Goal: Transaction & Acquisition: Purchase product/service

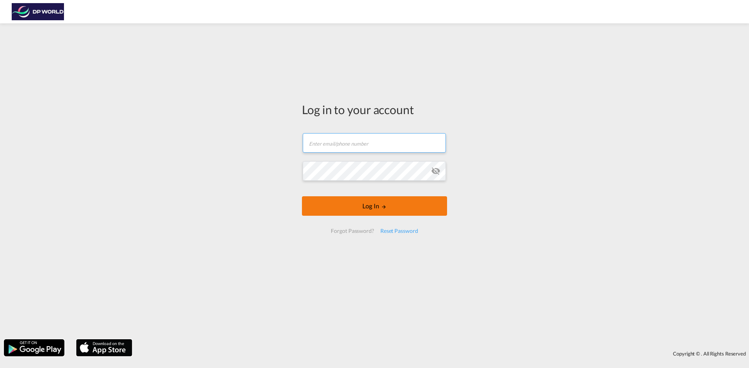
type input "[PERSON_NAME][EMAIL_ADDRESS][PERSON_NAME][DOMAIN_NAME]"
click at [375, 212] on button "Log In" at bounding box center [374, 206] width 145 height 19
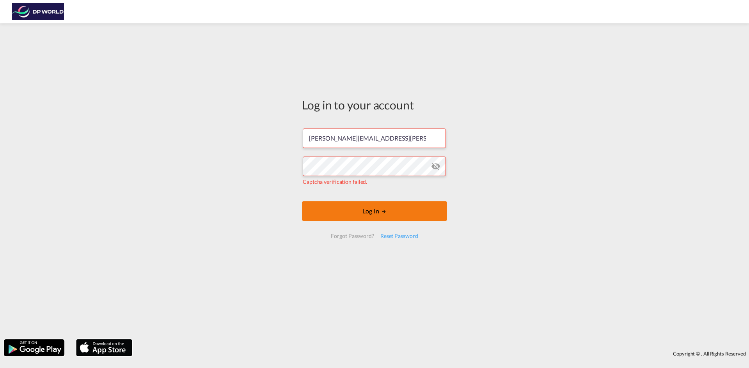
click at [367, 211] on button "Log In" at bounding box center [374, 211] width 145 height 19
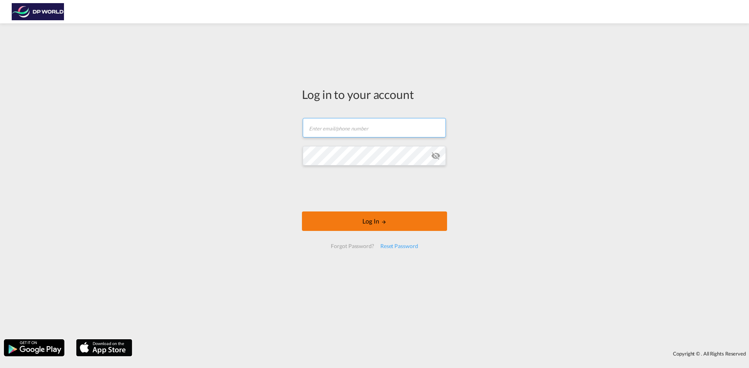
type input "[PERSON_NAME][EMAIL_ADDRESS][PERSON_NAME][DOMAIN_NAME]"
click at [363, 223] on button "Log In" at bounding box center [374, 221] width 145 height 19
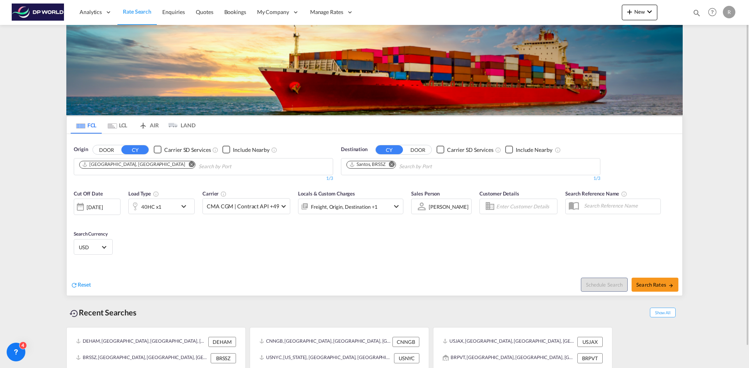
click at [728, 14] on div "R" at bounding box center [728, 12] width 12 height 12
click at [720, 37] on button "My Profile" at bounding box center [719, 35] width 51 height 16
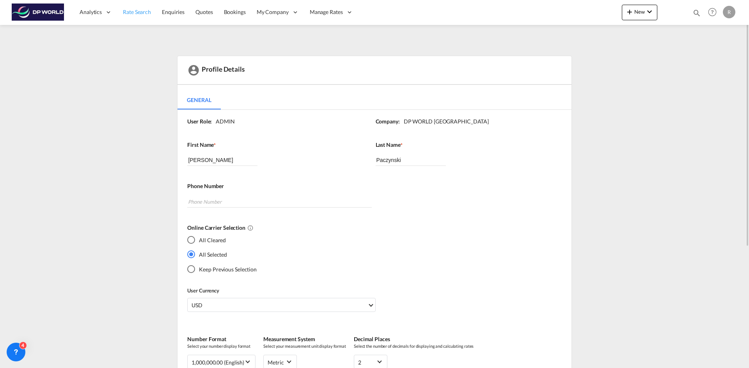
click at [138, 12] on span "Rate Search" at bounding box center [137, 12] width 28 height 7
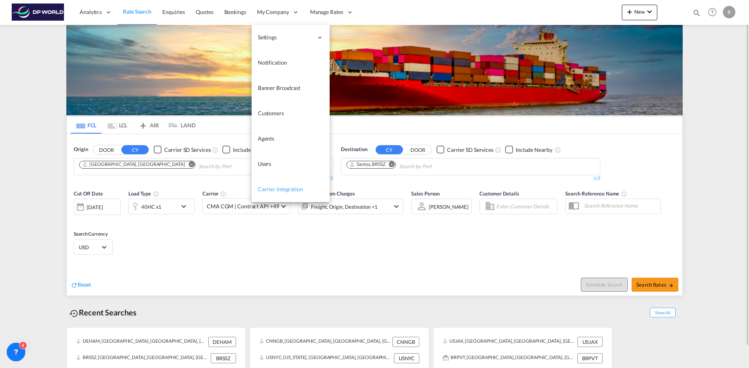
click at [269, 192] on span "Carrier Integration" at bounding box center [280, 189] width 45 height 7
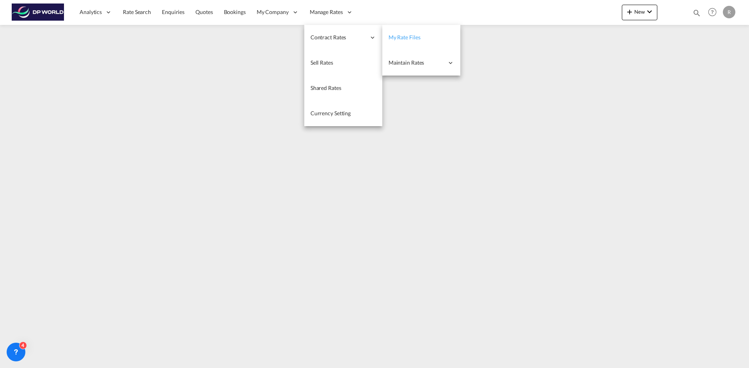
click at [416, 36] on span "My Rate Files" at bounding box center [404, 37] width 32 height 7
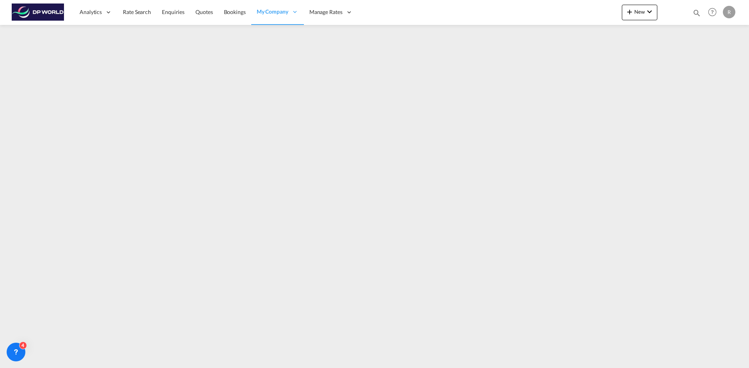
drag, startPoint x: 382, startPoint y: 360, endPoint x: 212, endPoint y: 363, distance: 170.0
click at [212, 363] on md-content "Analytics Reports Dashboard Rate Search Enquiries Quotes Bookings" at bounding box center [374, 184] width 749 height 368
click at [130, 12] on span "Rate Search" at bounding box center [137, 12] width 28 height 7
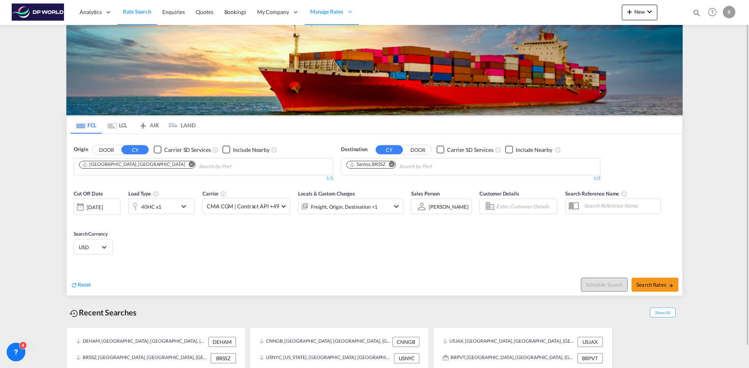
click at [189, 165] on md-icon "Remove" at bounding box center [192, 164] width 6 height 6
click at [125, 166] on input "Chips input." at bounding box center [116, 167] width 74 height 12
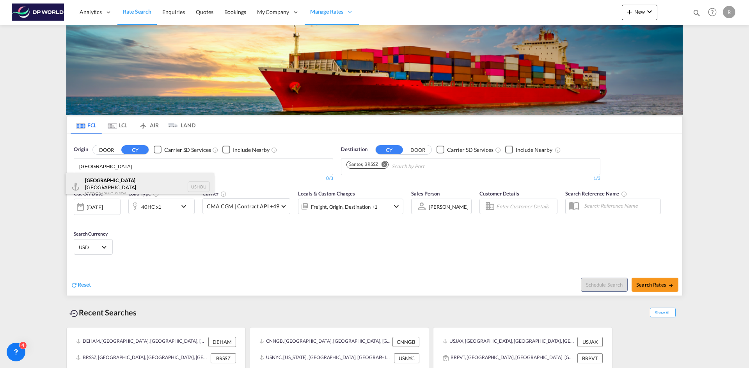
type input "[GEOGRAPHIC_DATA]"
click at [113, 180] on div "[GEOGRAPHIC_DATA] , [GEOGRAPHIC_DATA] [GEOGRAPHIC_DATA] USHOU" at bounding box center [140, 187] width 148 height 28
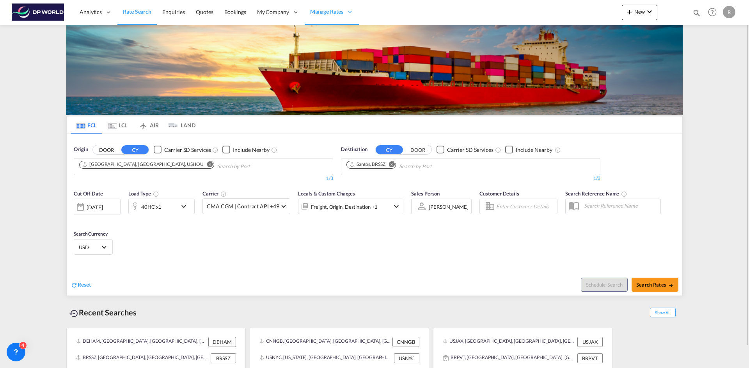
click at [394, 166] on md-icon "Remove" at bounding box center [392, 164] width 6 height 6
click at [374, 168] on body "Analytics Reports Dashboard Rate Search Enquiries Quotes Bookings" at bounding box center [374, 184] width 749 height 368
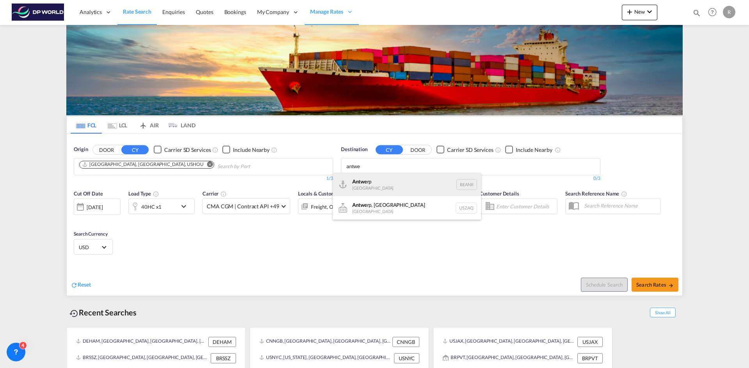
type input "antwe"
click at [376, 182] on div "Antwe rp [GEOGRAPHIC_DATA] BEANR" at bounding box center [407, 184] width 148 height 23
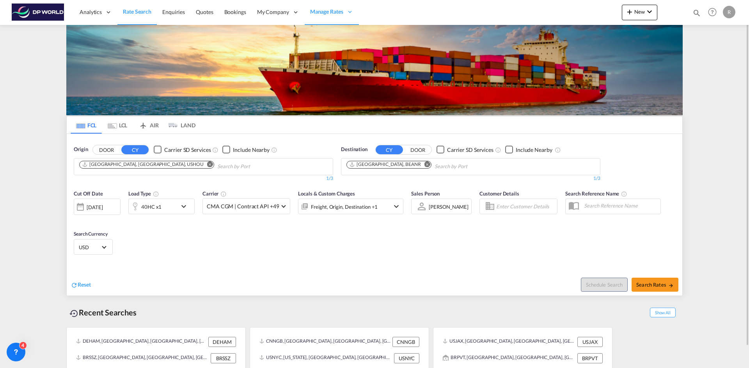
click at [182, 207] on md-icon "icon-chevron-down" at bounding box center [185, 206] width 13 height 9
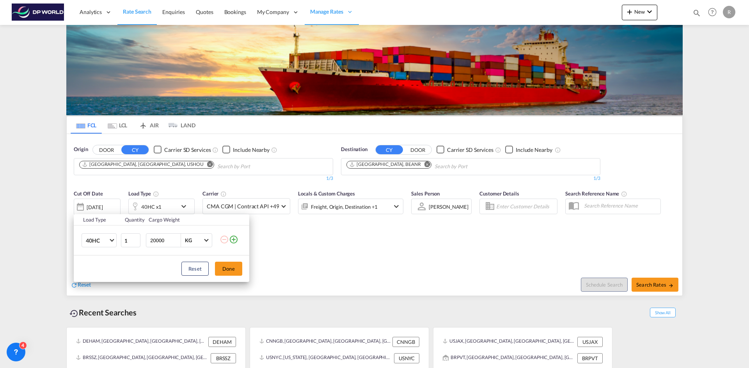
click at [177, 182] on div "Load Type Quantity Cargo Weight 40HC 20GP 40GP 40HC 45HC 20RE 40RE 40HR 20OT 40…" at bounding box center [374, 184] width 749 height 368
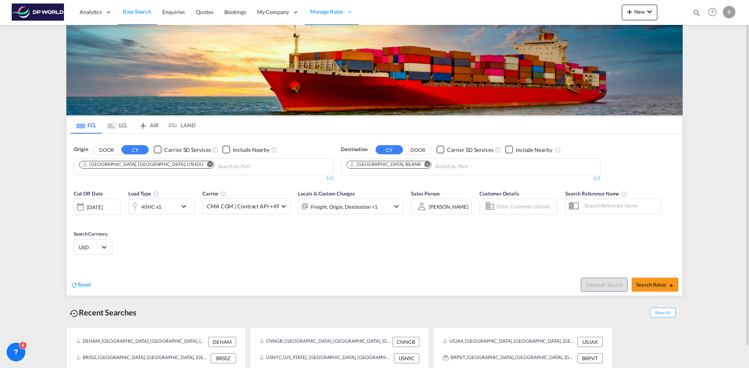
click at [92, 205] on div "[DATE]" at bounding box center [95, 207] width 16 height 7
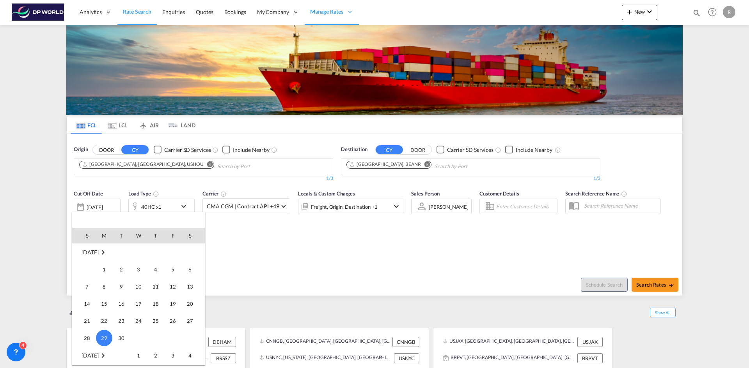
scroll to position [246, 0]
click at [154, 317] on span "2" at bounding box center [156, 317] width 16 height 16
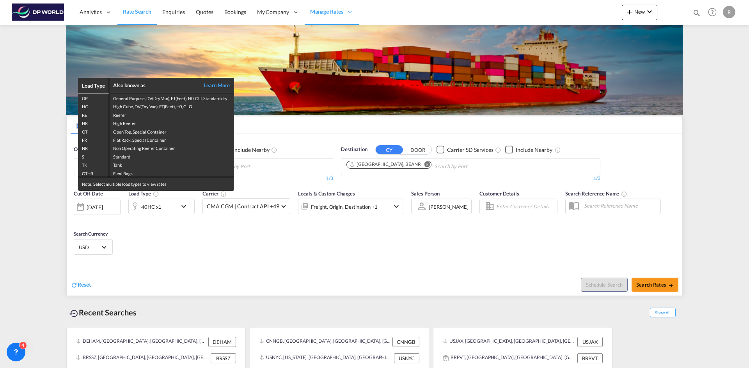
click at [184, 207] on div "Load Type Also known as Learn More GP General Purpose, DV(Dry Van), FT(Feet), H…" at bounding box center [374, 184] width 749 height 368
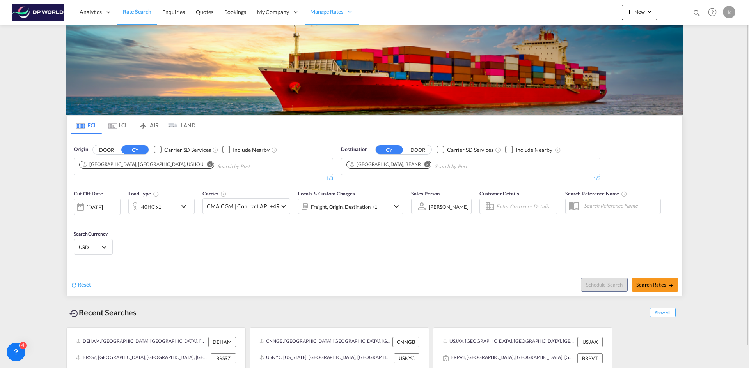
click at [184, 207] on md-icon "icon-chevron-down" at bounding box center [185, 206] width 13 height 9
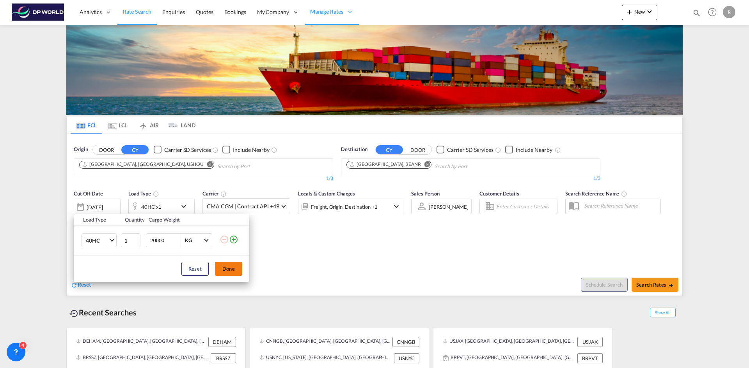
click at [237, 270] on button "Done" at bounding box center [228, 269] width 27 height 14
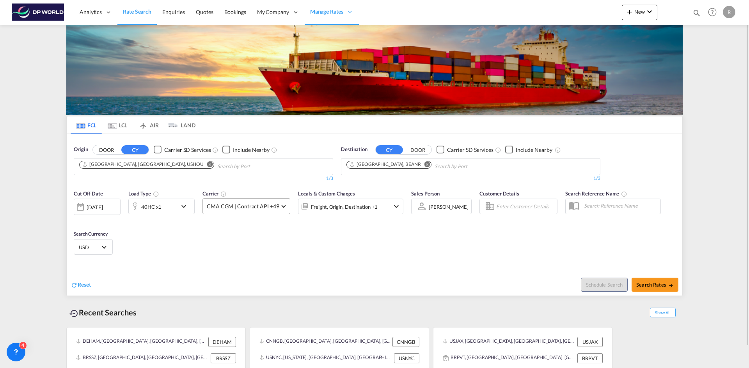
click at [283, 206] on span at bounding box center [284, 206] width 4 height 4
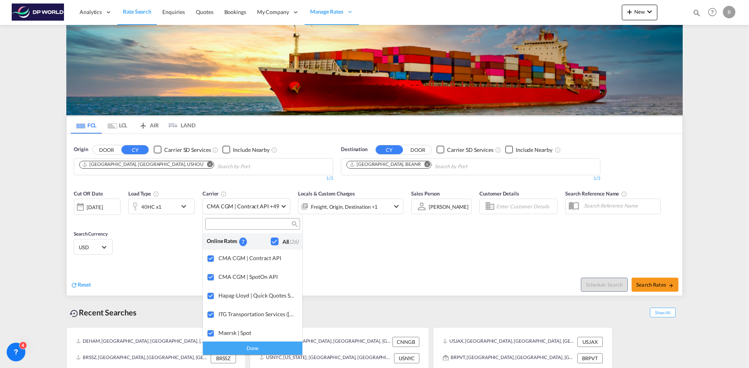
click at [376, 250] on md-backdrop at bounding box center [374, 184] width 749 height 368
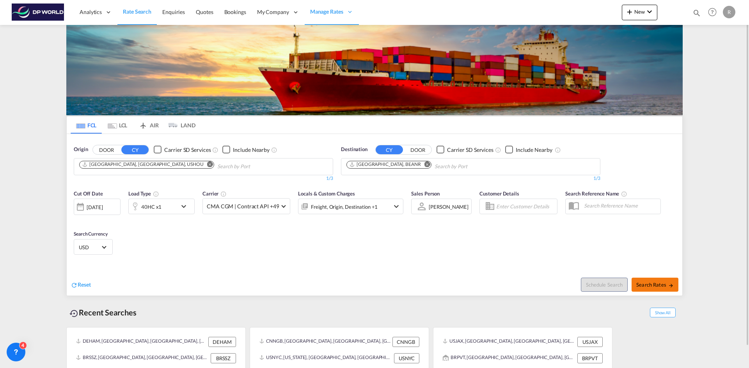
click at [650, 285] on span "Search Rates" at bounding box center [654, 285] width 37 height 6
type input "USHOU to BEANR / [DATE]"
click at [670, 290] on button "Search Rates" at bounding box center [654, 285] width 47 height 14
type input "USHOU to BEANR / [DATE]"
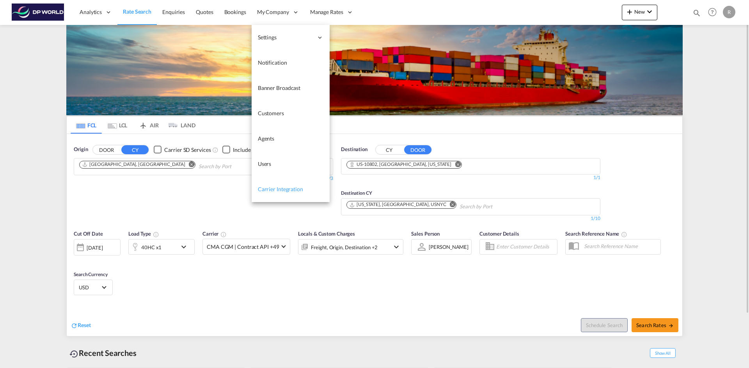
click at [268, 189] on span "Carrier Integration" at bounding box center [280, 189] width 45 height 7
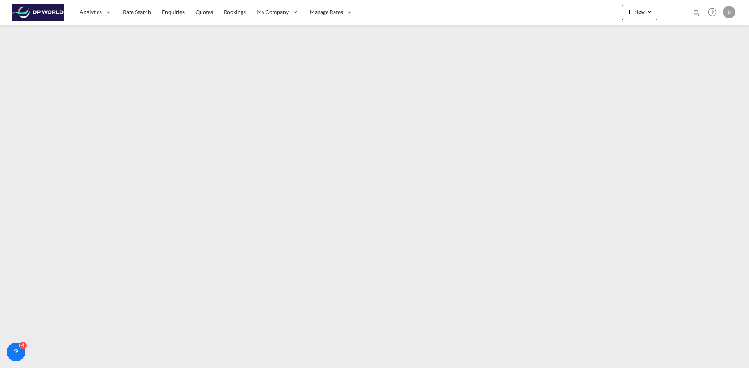
click at [40, 16] on img at bounding box center [38, 13] width 53 height 18
click at [128, 12] on span "Rate Search" at bounding box center [137, 12] width 28 height 7
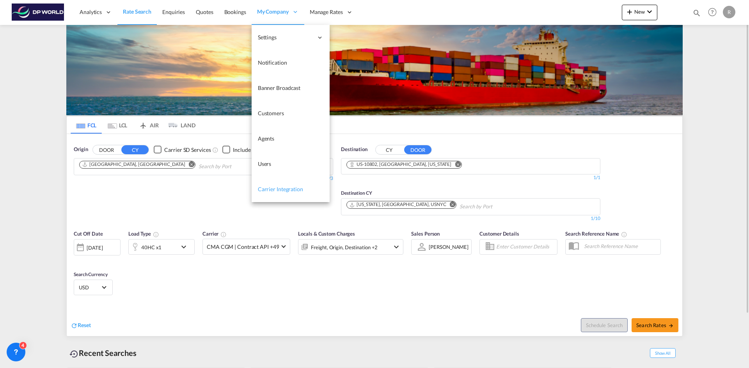
click at [278, 191] on span "Carrier Integration" at bounding box center [280, 189] width 45 height 7
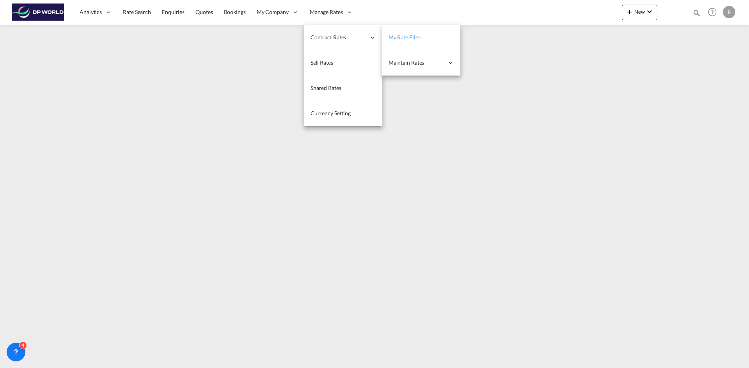
click at [407, 35] on span "My Rate Files" at bounding box center [404, 37] width 32 height 7
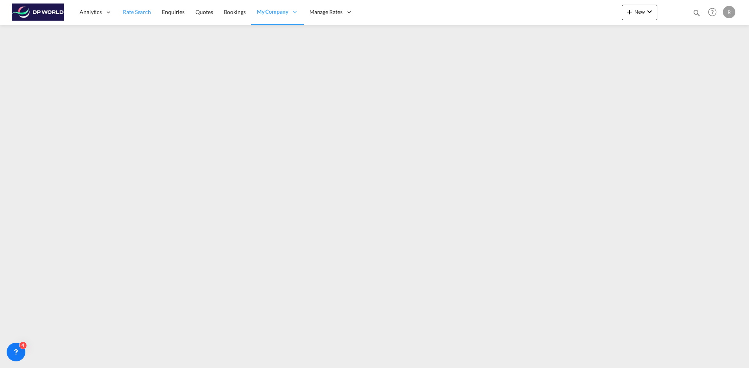
click at [132, 15] on span "Rate Search" at bounding box center [137, 12] width 28 height 7
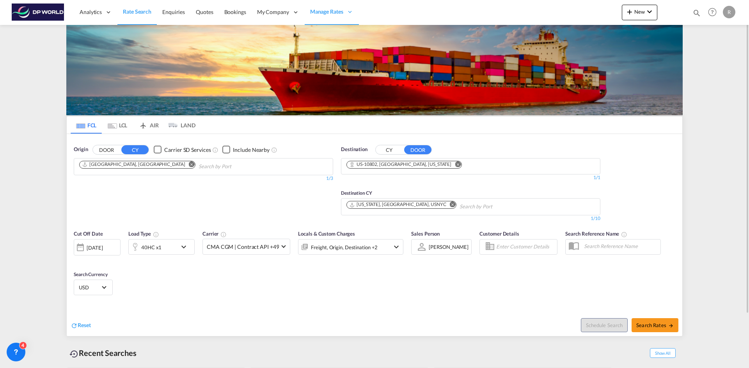
click at [725, 13] on div "R" at bounding box center [728, 12] width 12 height 12
click at [720, 36] on button "My Profile" at bounding box center [719, 35] width 51 height 16
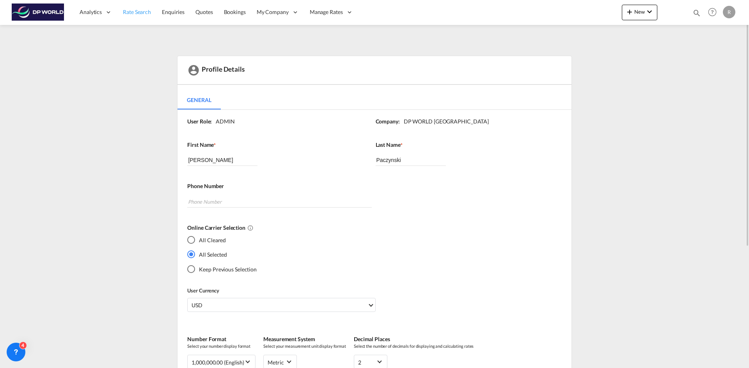
click at [136, 14] on span "Rate Search" at bounding box center [137, 12] width 28 height 7
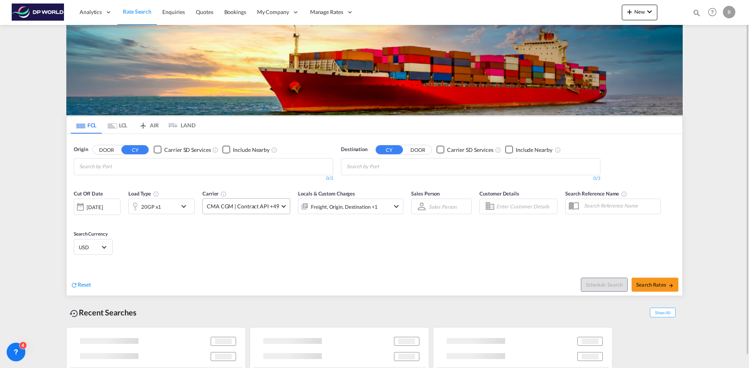
click at [279, 186] on div "Origin DOOR CY Carrier SD Services Include Nearby 0/3 0/" at bounding box center [203, 164] width 267 height 44
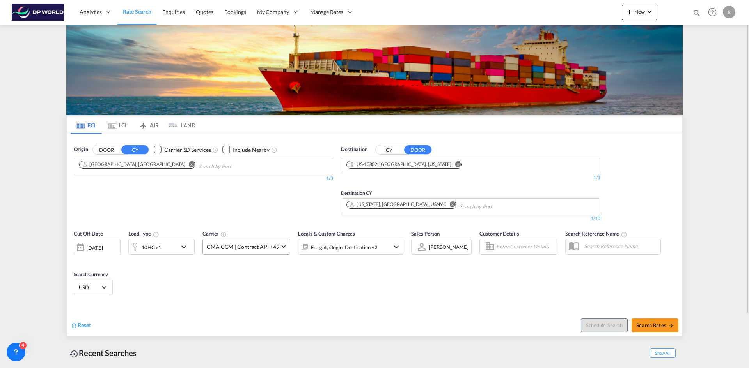
click at [279, 249] on md-select-value "CMA CGM | Contract API +49" at bounding box center [246, 246] width 87 height 15
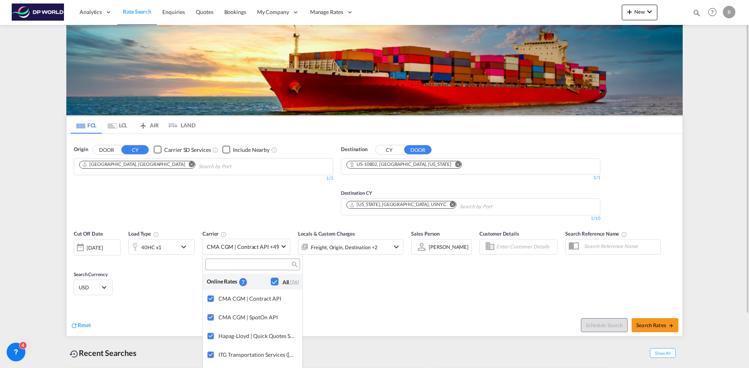
drag, startPoint x: 342, startPoint y: 283, endPoint x: 326, endPoint y: 269, distance: 21.8
click at [342, 283] on md-backdrop at bounding box center [374, 184] width 749 height 368
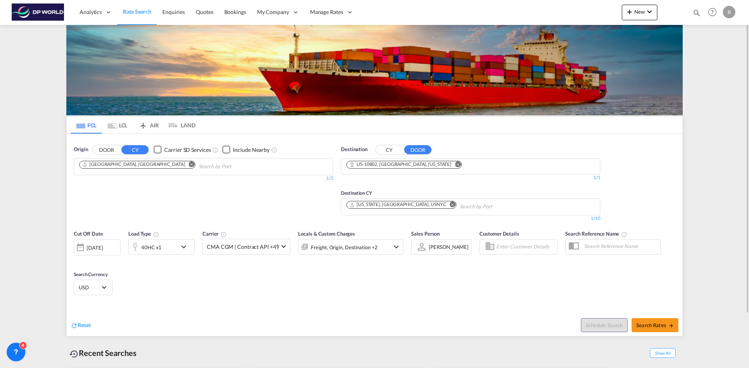
click at [189, 164] on md-icon "Remove" at bounding box center [192, 164] width 6 height 6
click at [107, 166] on input "Chips input." at bounding box center [116, 167] width 74 height 12
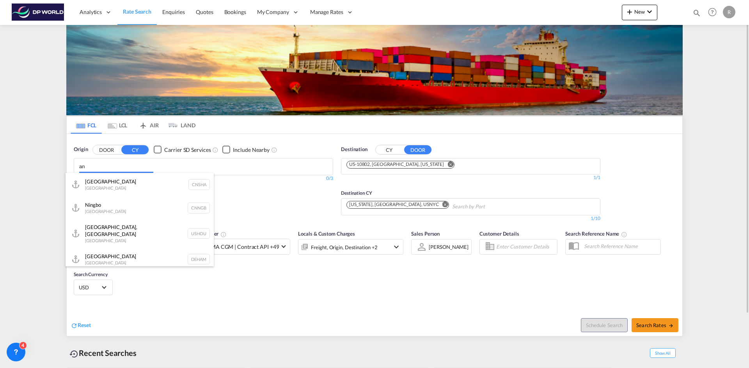
type input "a"
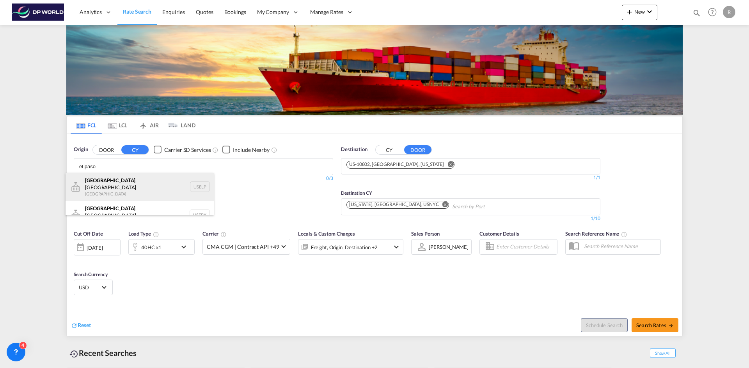
type input "el paso"
click at [96, 184] on div "El Paso , TX United States USELP" at bounding box center [140, 187] width 148 height 28
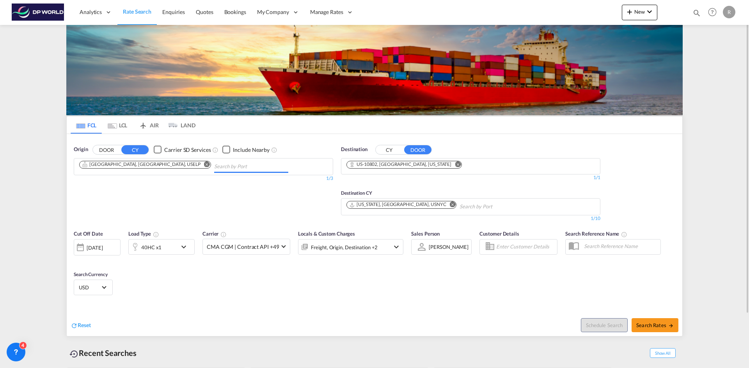
click at [455, 165] on md-icon "Remove" at bounding box center [458, 164] width 6 height 6
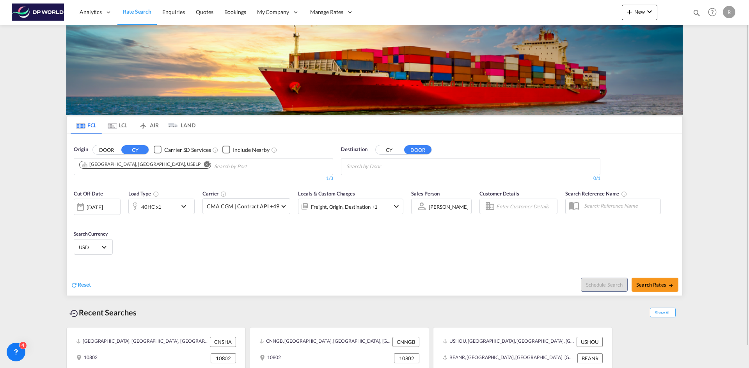
click at [414, 168] on body "Analytics Reports Dashboard Rate Search Enquiries Quotes Bookings" at bounding box center [374, 184] width 749 height 368
type input "a"
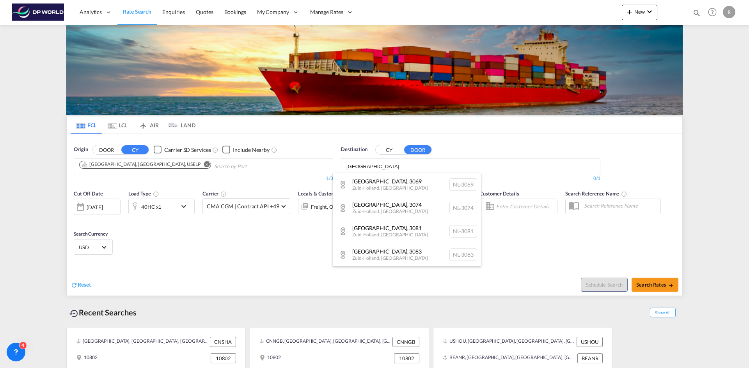
type input "rotterdam"
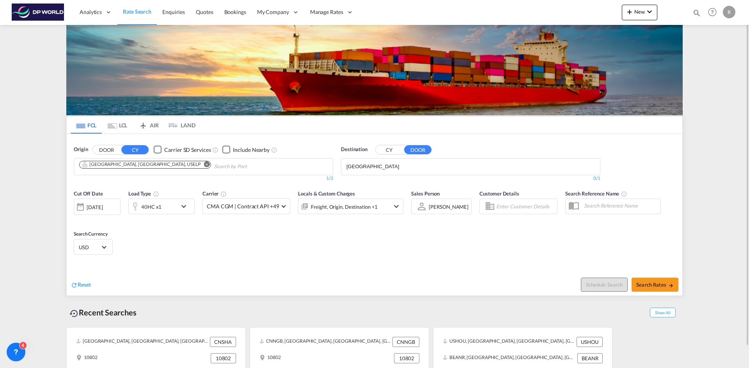
click at [140, 150] on button "CY" at bounding box center [134, 149] width 27 height 9
click at [393, 152] on button "CY" at bounding box center [388, 149] width 27 height 9
click at [380, 168] on body "Analytics Reports Dashboard Rate Search Enquiries Quotes Bookings" at bounding box center [374, 184] width 749 height 368
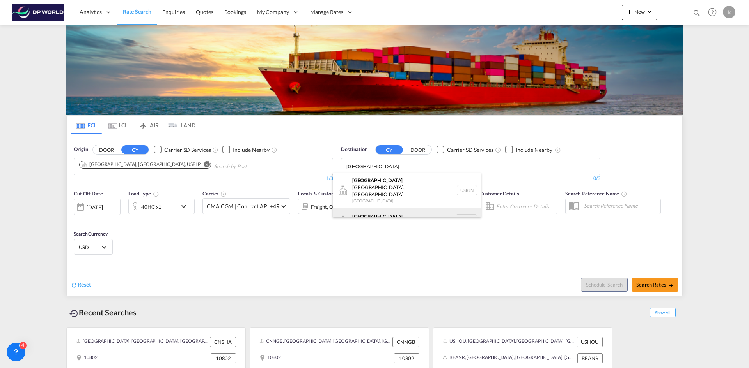
click at [373, 211] on div "Rotterdam Netherlands NLRTM" at bounding box center [407, 219] width 148 height 23
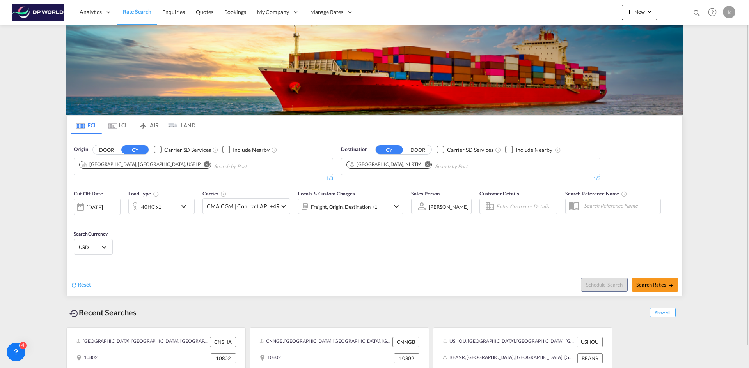
click at [100, 207] on div "[DATE]" at bounding box center [95, 207] width 16 height 7
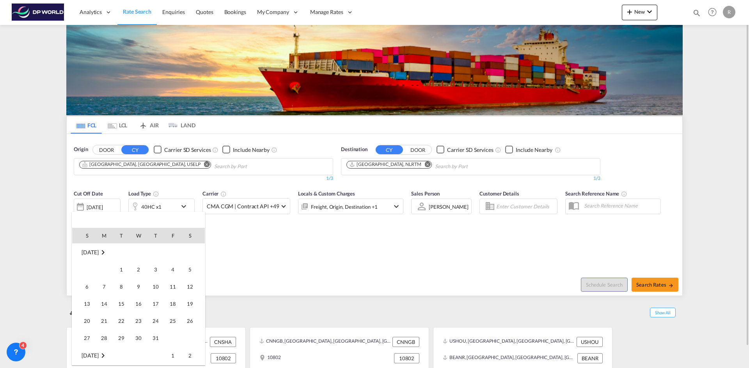
scroll to position [207, 0]
click at [154, 352] on span "2" at bounding box center [156, 356] width 16 height 16
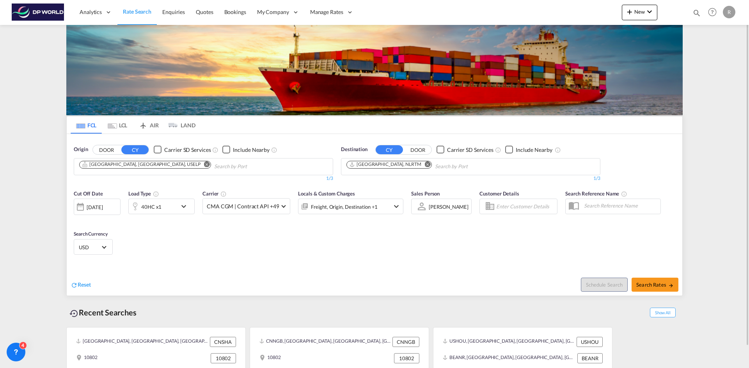
click at [182, 204] on md-icon "icon-chevron-down" at bounding box center [185, 206] width 13 height 9
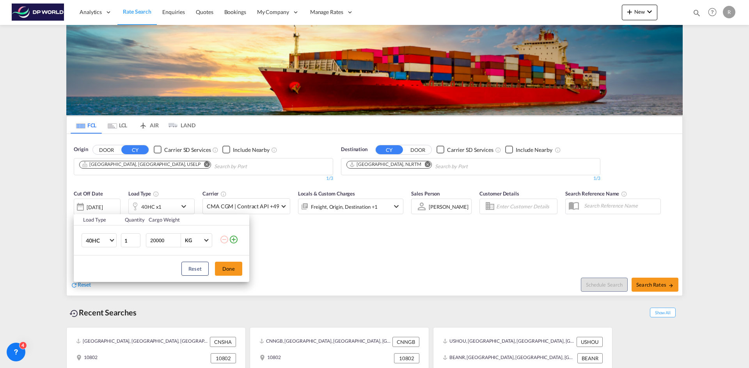
click at [236, 240] on md-icon "icon-plus-circle-outline" at bounding box center [233, 239] width 9 height 9
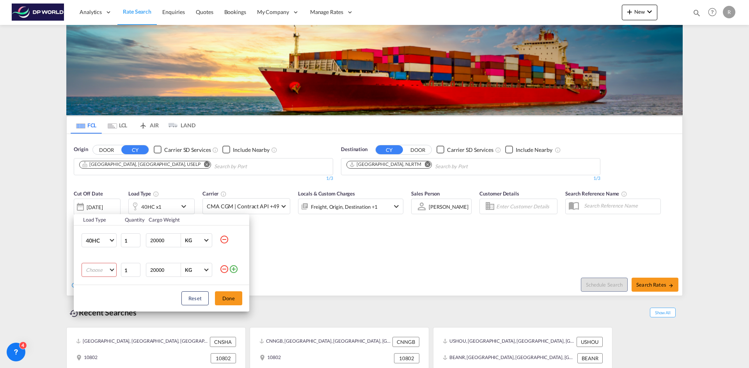
click at [102, 273] on md-select "Choose 20GP 40GP 40HC 45HC 20RE 40RE 40HR 20OT 40OT 20FR 40FR 40NR 20NR 45S 20T…" at bounding box center [98, 270] width 35 height 14
click at [227, 271] on md-backdrop at bounding box center [374, 184] width 749 height 368
click at [227, 271] on md-icon "icon-minus-circle-outline" at bounding box center [224, 269] width 9 height 9
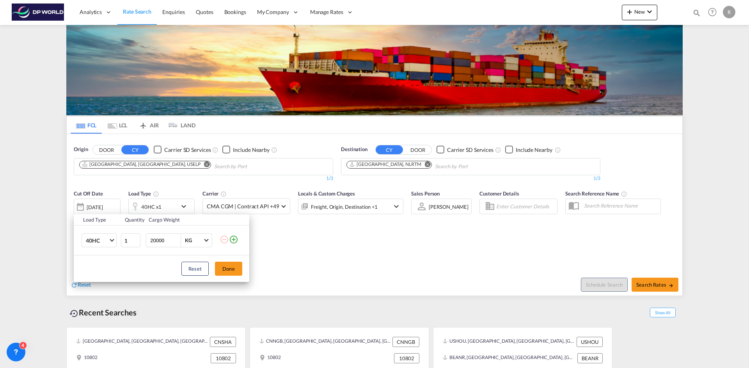
click at [283, 255] on div "Load Type Quantity Cargo Weight 40HC 20GP 40GP 40HC 45HC 20RE 40RE 40HR 20OT 40…" at bounding box center [374, 184] width 749 height 368
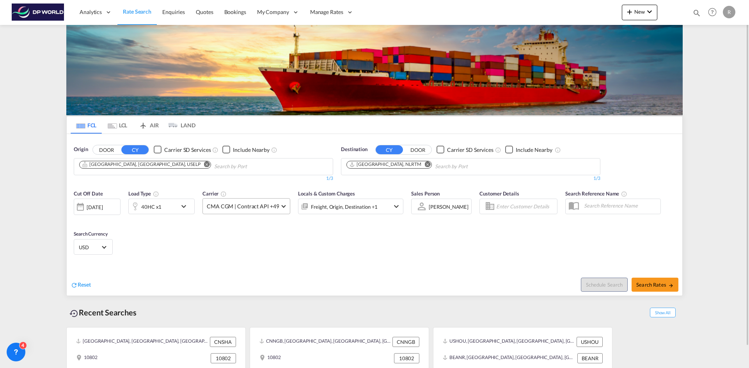
click at [277, 209] on span "CMA CGM | Contract API +49" at bounding box center [243, 207] width 72 height 8
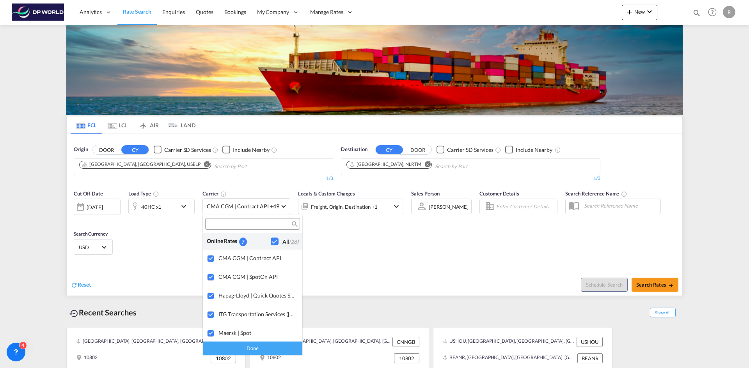
click at [337, 250] on md-backdrop at bounding box center [374, 184] width 749 height 368
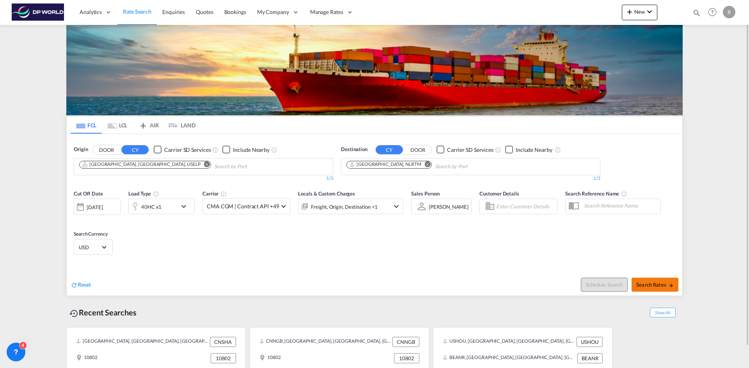
click at [654, 281] on button "Search Rates" at bounding box center [654, 285] width 47 height 14
type input "USELP to NLRTM / 2 Oct 2025"
